Goal: Transaction & Acquisition: Purchase product/service

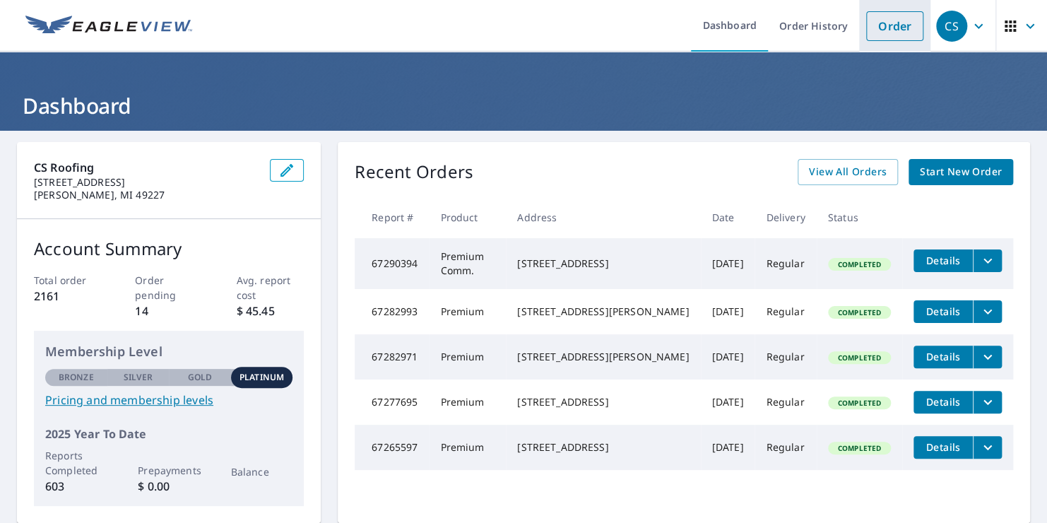
click at [879, 16] on link "Order" at bounding box center [894, 26] width 57 height 30
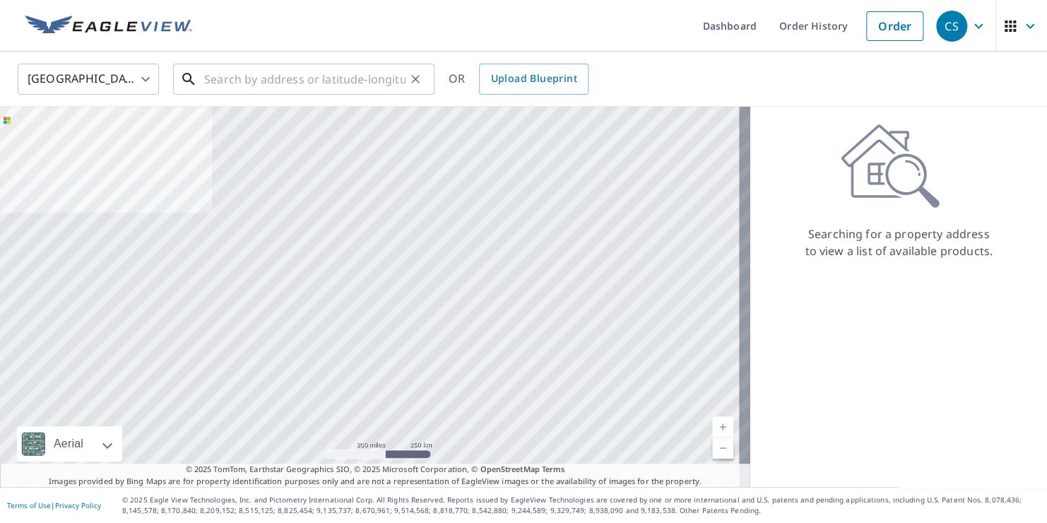
click at [220, 83] on input "text" at bounding box center [304, 79] width 201 height 40
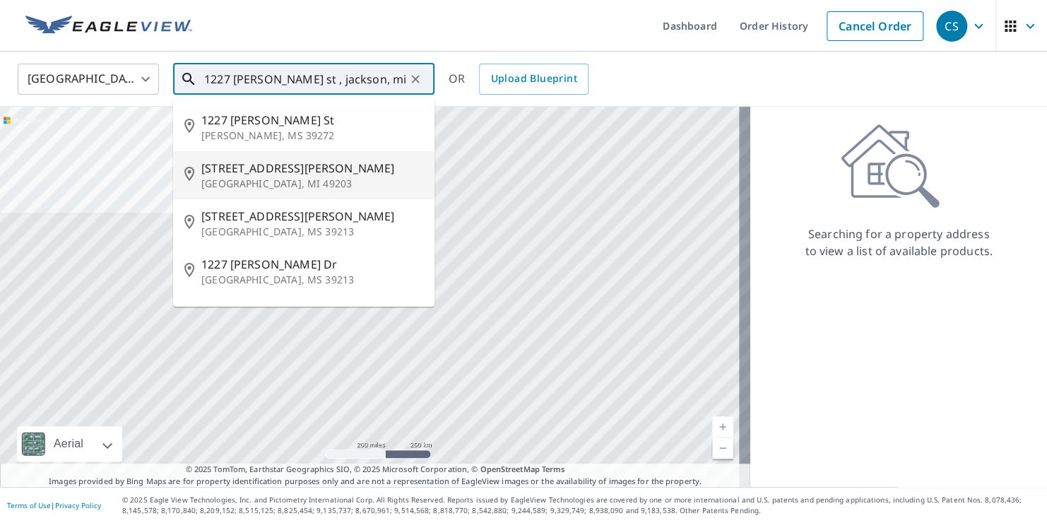
click at [268, 177] on p "[GEOGRAPHIC_DATA], MI 49203" at bounding box center [312, 184] width 222 height 14
type input "[STREET_ADDRESS][PERSON_NAME]"
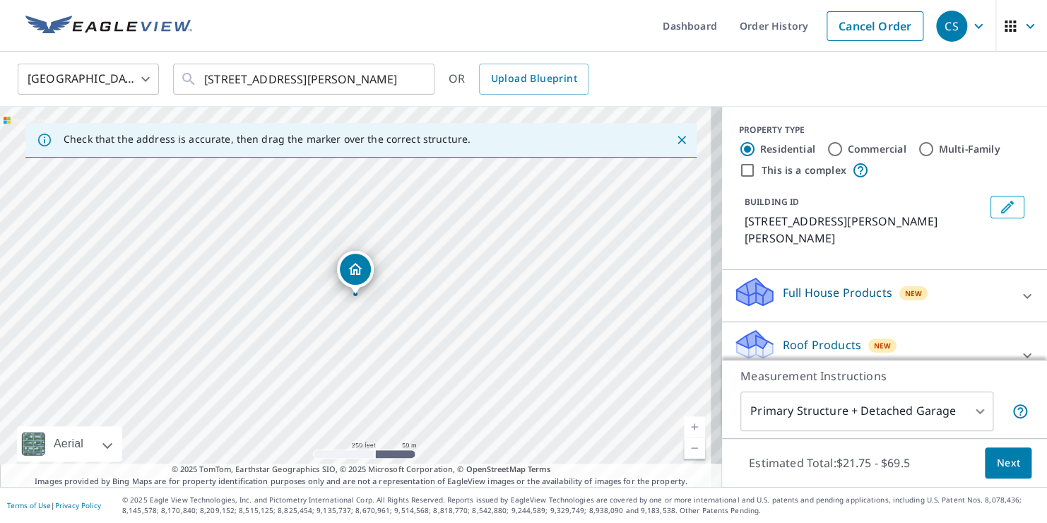
click at [687, 426] on link "Current Level 17, Zoom In" at bounding box center [694, 426] width 21 height 21
click at [687, 426] on link "Current Level 18, Zoom In" at bounding box center [694, 426] width 21 height 21
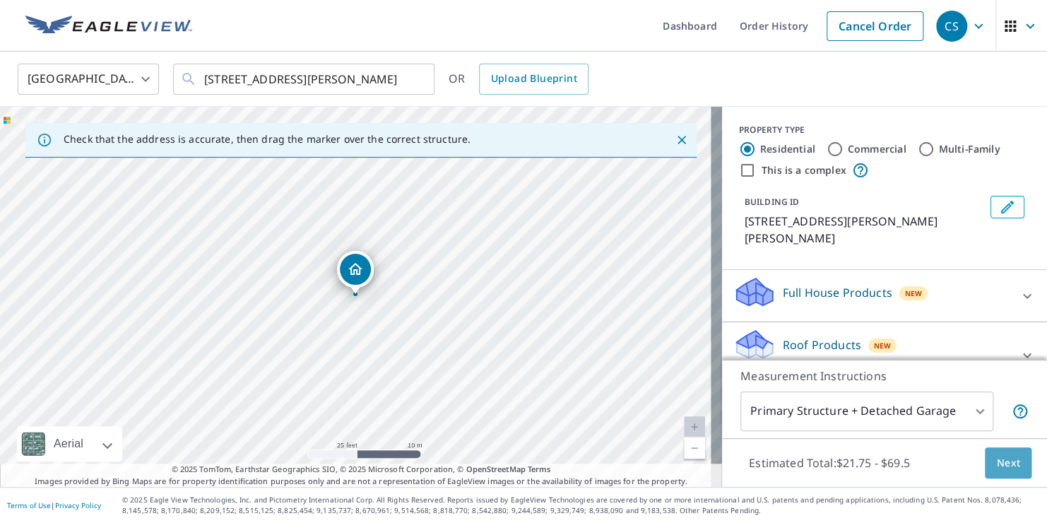
click at [984, 466] on button "Next" at bounding box center [1007, 463] width 47 height 32
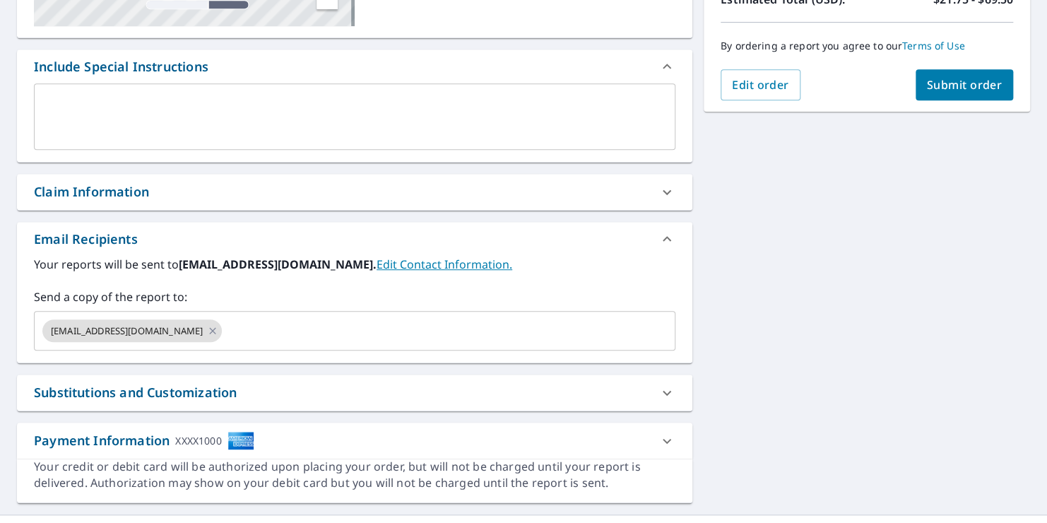
scroll to position [344, 0]
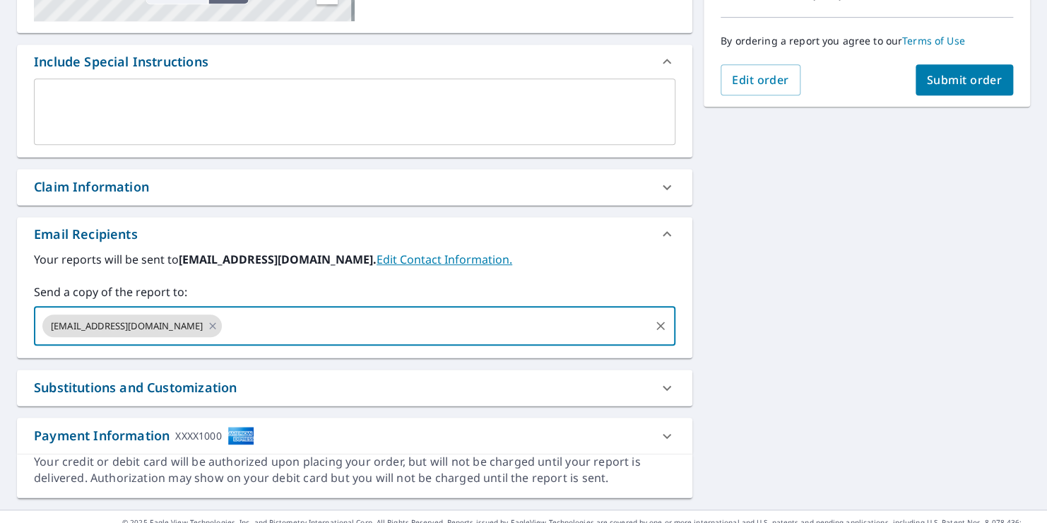
click at [224, 331] on input "text" at bounding box center [436, 325] width 424 height 27
type input "[PERSON_NAME][EMAIL_ADDRESS][DOMAIN_NAME]"
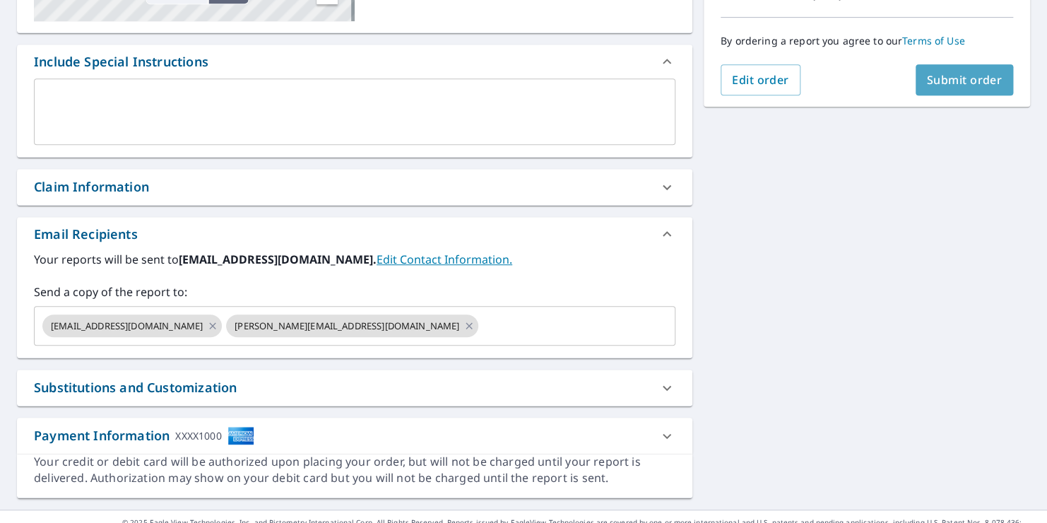
click at [944, 82] on span "Submit order" at bounding box center [965, 80] width 76 height 16
checkbox input "true"
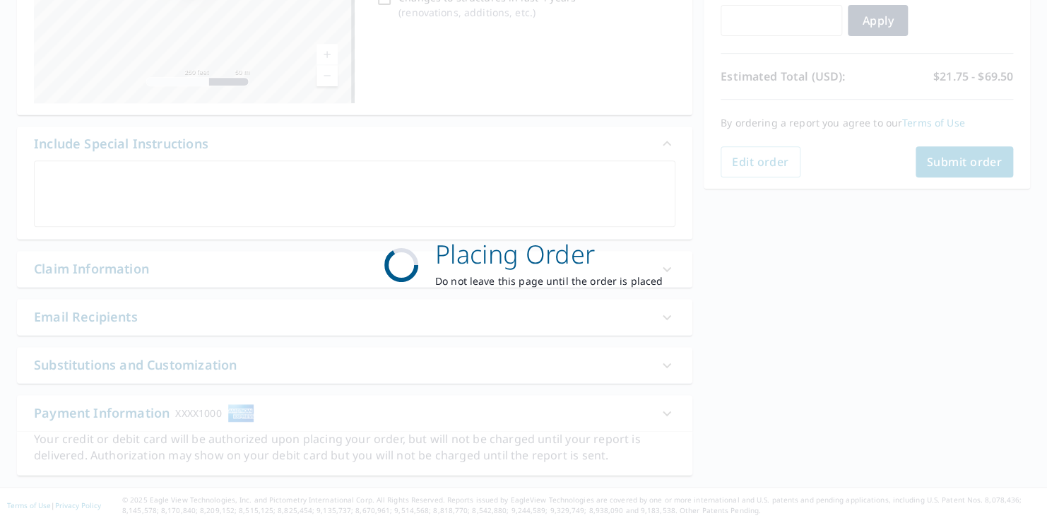
scroll to position [261, 0]
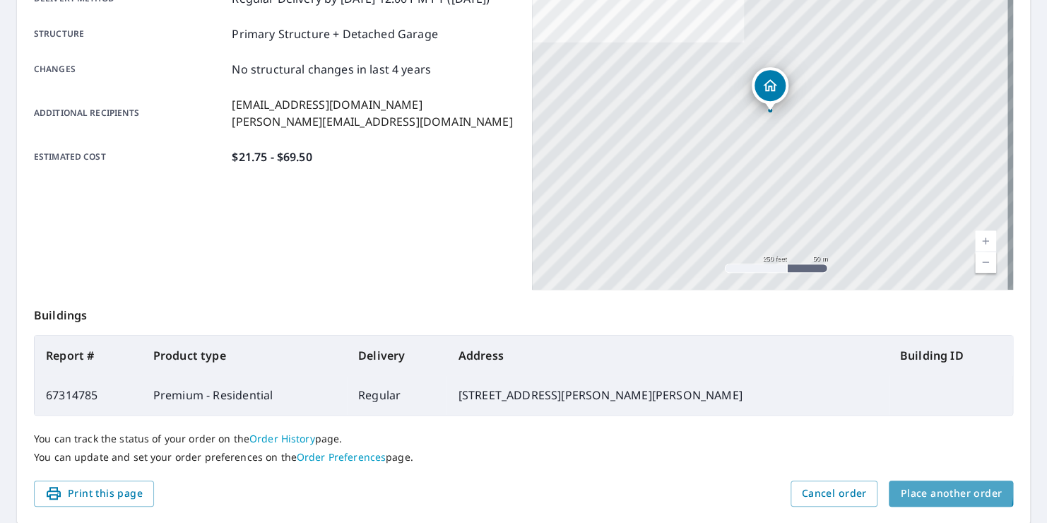
click at [912, 489] on span "Place another order" at bounding box center [951, 493] width 102 height 18
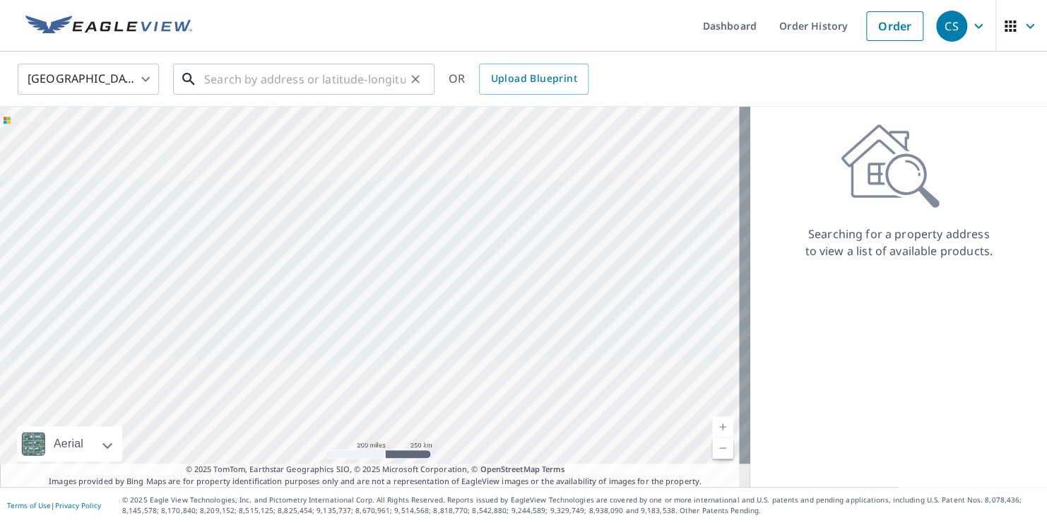
click at [267, 71] on input "text" at bounding box center [304, 79] width 201 height 40
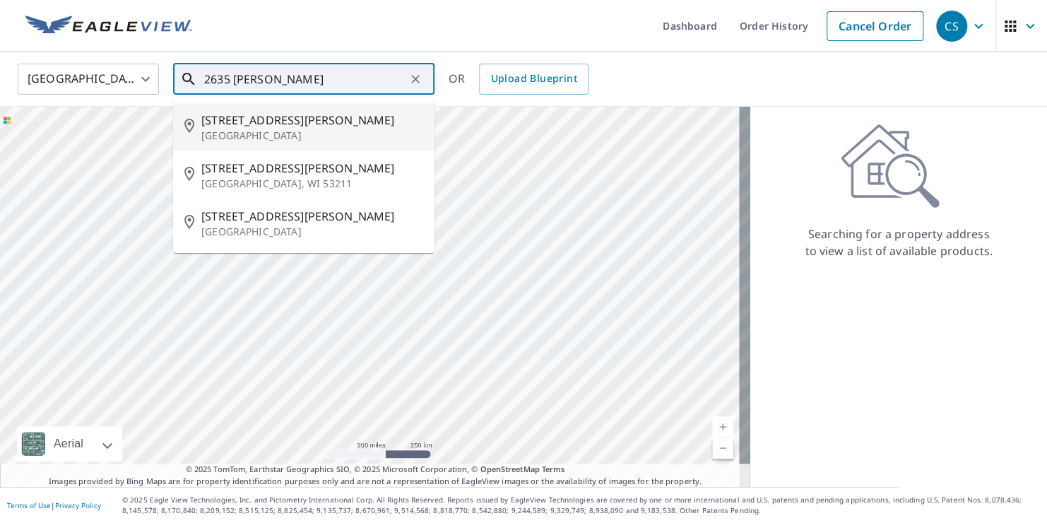
click at [260, 129] on p "[GEOGRAPHIC_DATA]" at bounding box center [312, 136] width 222 height 14
type input "[STREET_ADDRESS][PERSON_NAME]"
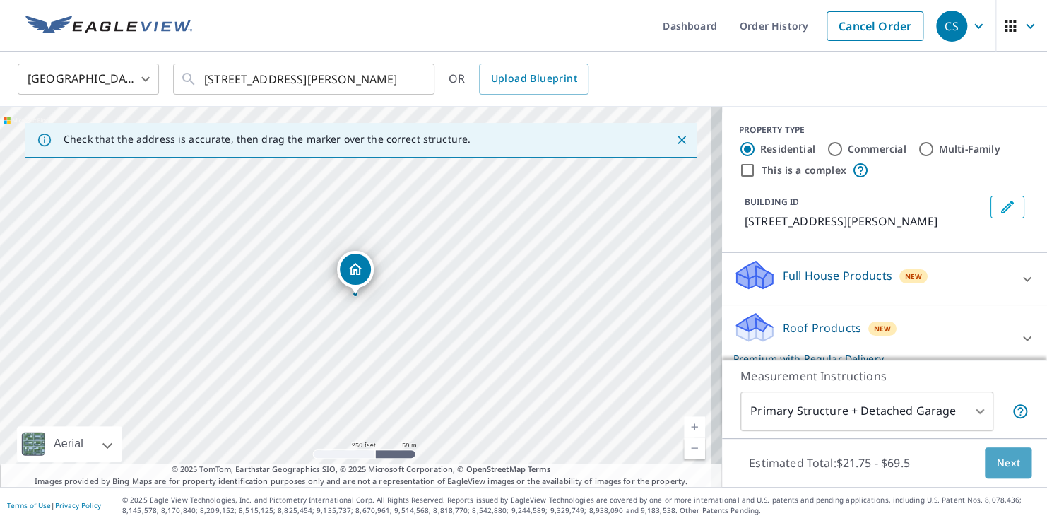
click at [1001, 458] on span "Next" at bounding box center [1008, 463] width 24 height 18
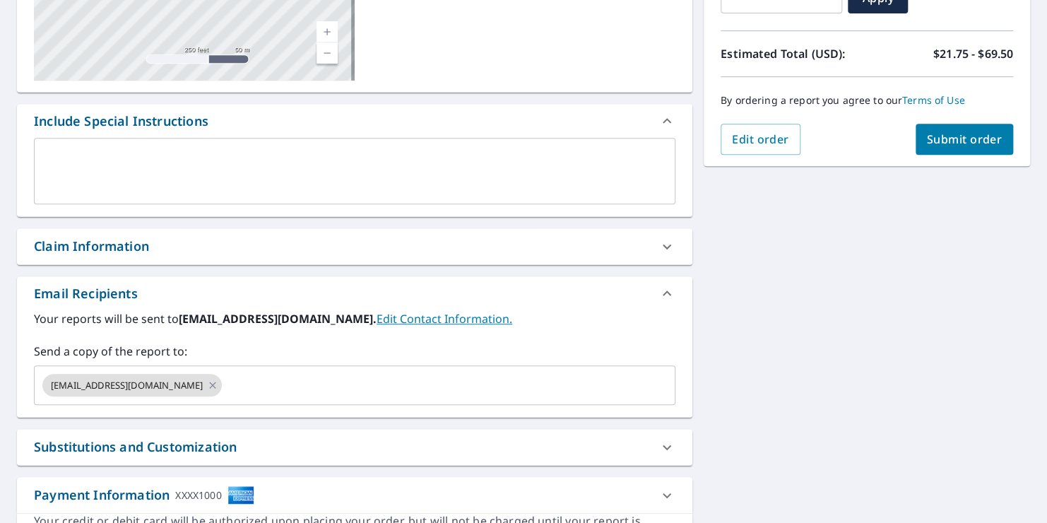
scroll to position [301, 0]
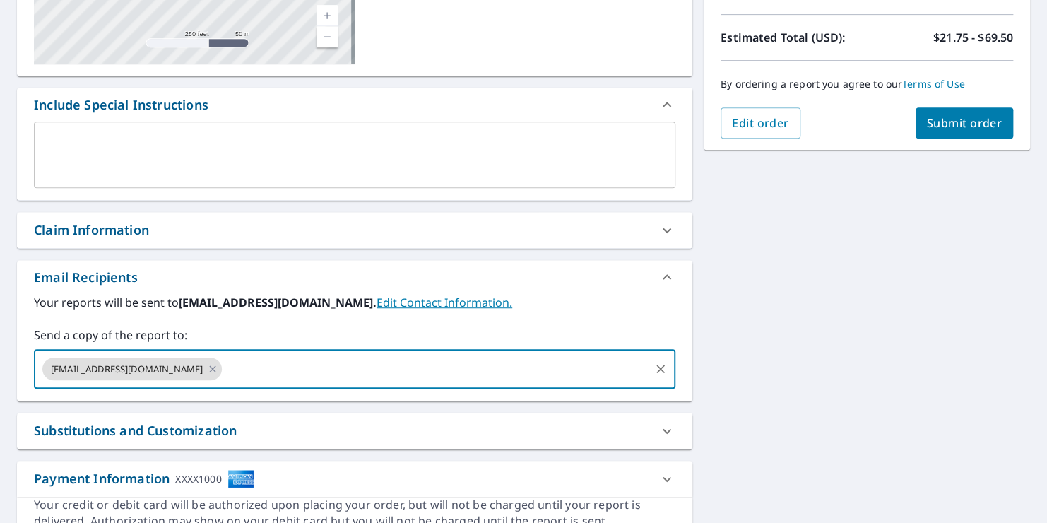
click at [224, 369] on input "text" at bounding box center [436, 368] width 424 height 27
type input "[PERSON_NAME][EMAIL_ADDRESS][DOMAIN_NAME]"
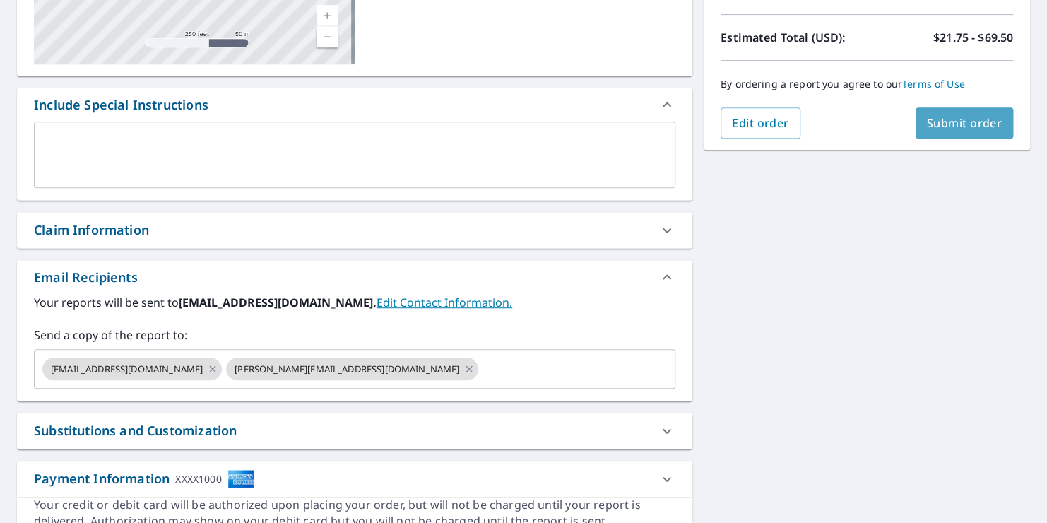
click at [941, 115] on span "Submit order" at bounding box center [965, 123] width 76 height 16
checkbox input "true"
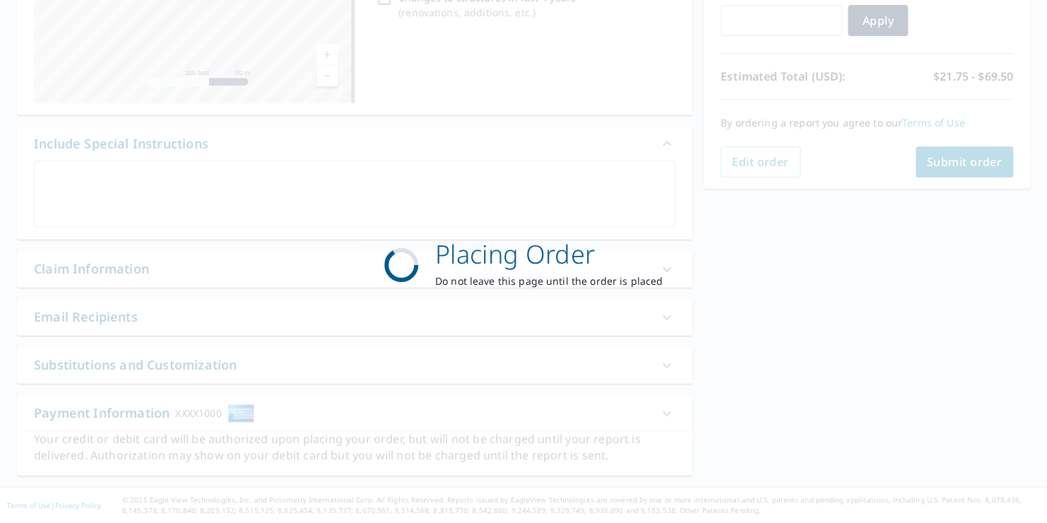
scroll to position [261, 0]
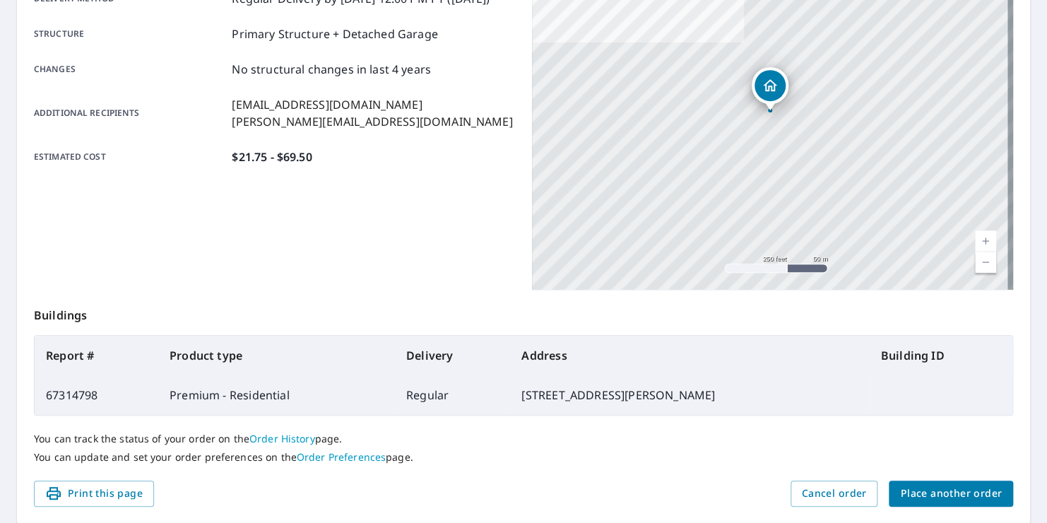
click at [905, 477] on div "You can track the status of your order on the Order History page. You can updat…" at bounding box center [523, 447] width 979 height 65
